Goal: Task Accomplishment & Management: Manage account settings

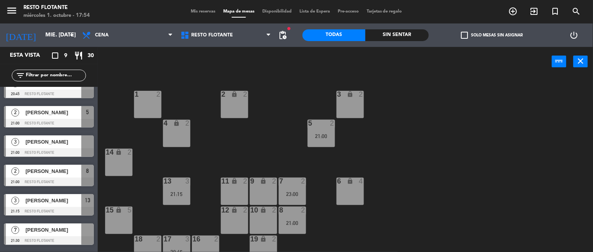
scroll to position [87, 0]
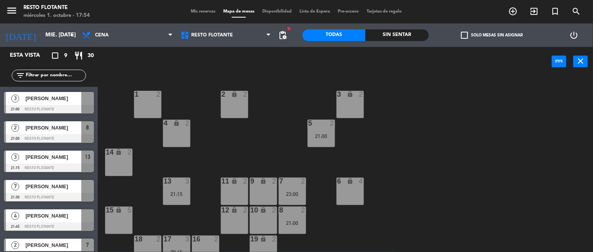
click at [42, 191] on div "[PERSON_NAME]" at bounding box center [53, 186] width 57 height 13
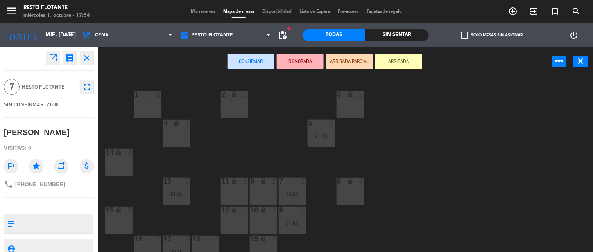
click at [196, 10] on span "Mis reservas" at bounding box center [203, 11] width 32 height 4
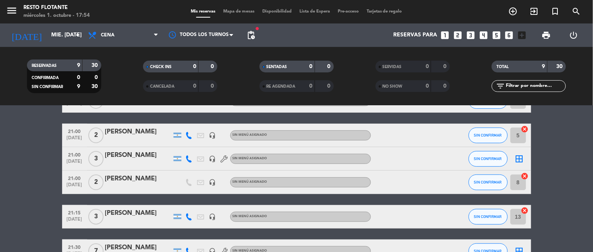
scroll to position [173, 0]
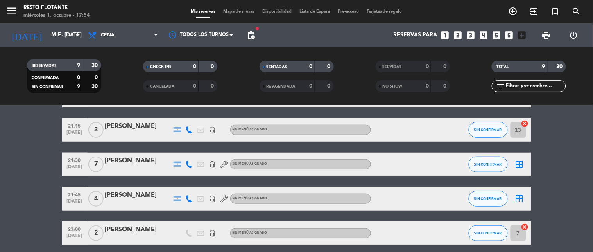
click at [149, 126] on div "[PERSON_NAME]" at bounding box center [138, 126] width 66 height 10
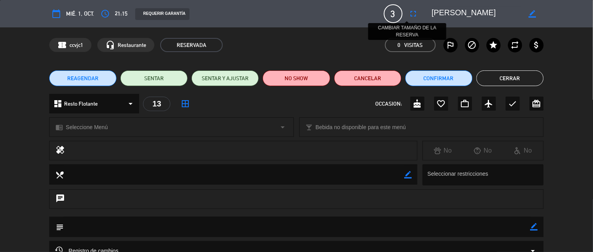
click at [409, 13] on icon "fullscreen" at bounding box center [413, 13] width 9 height 9
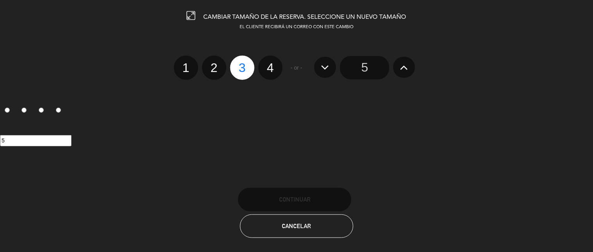
click at [274, 64] on label "4" at bounding box center [270, 67] width 24 height 24
click at [272, 63] on input "4" at bounding box center [269, 60] width 5 height 5
radio input "true"
radio input "false"
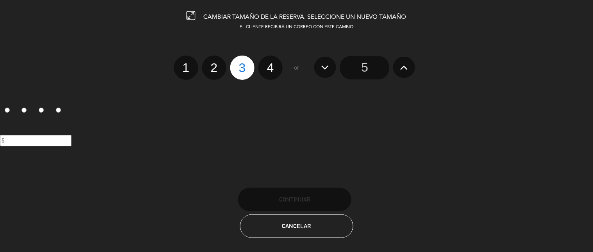
radio input "false"
radio input "true"
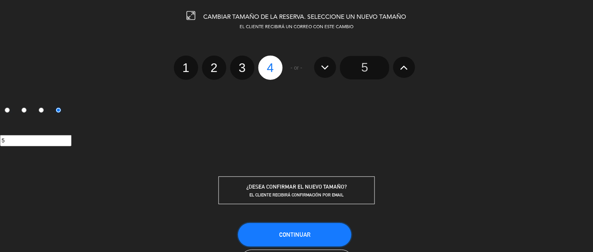
click at [282, 236] on span "Continuar" at bounding box center [294, 234] width 31 height 7
